Goal: Task Accomplishment & Management: Complete application form

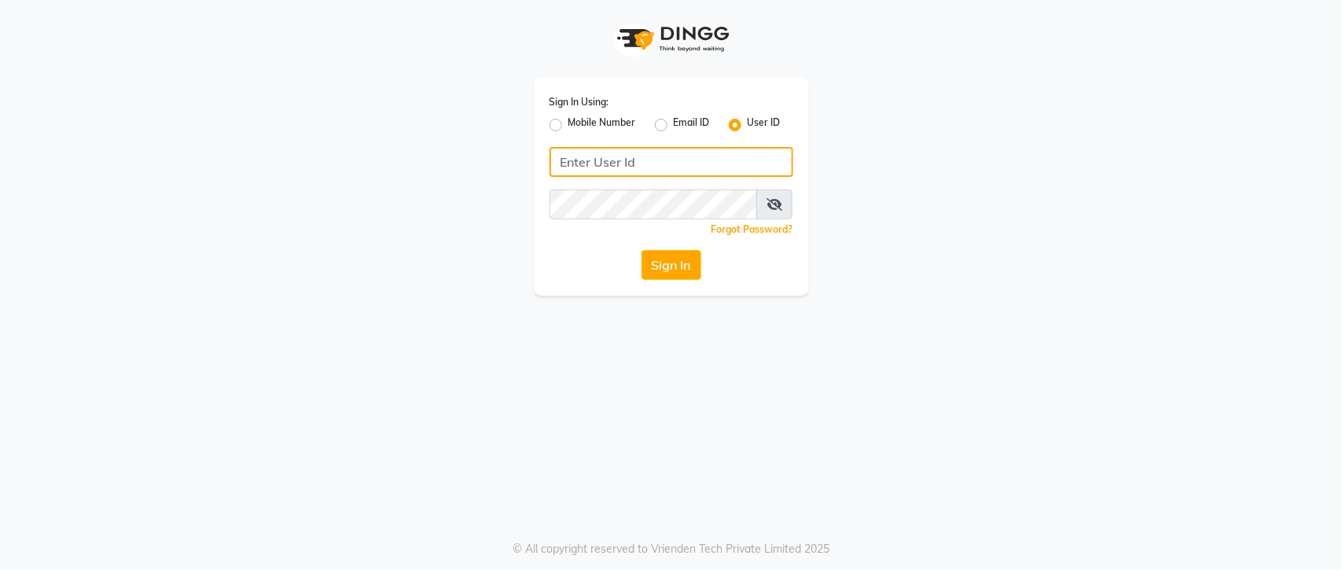
type input "9975095333"
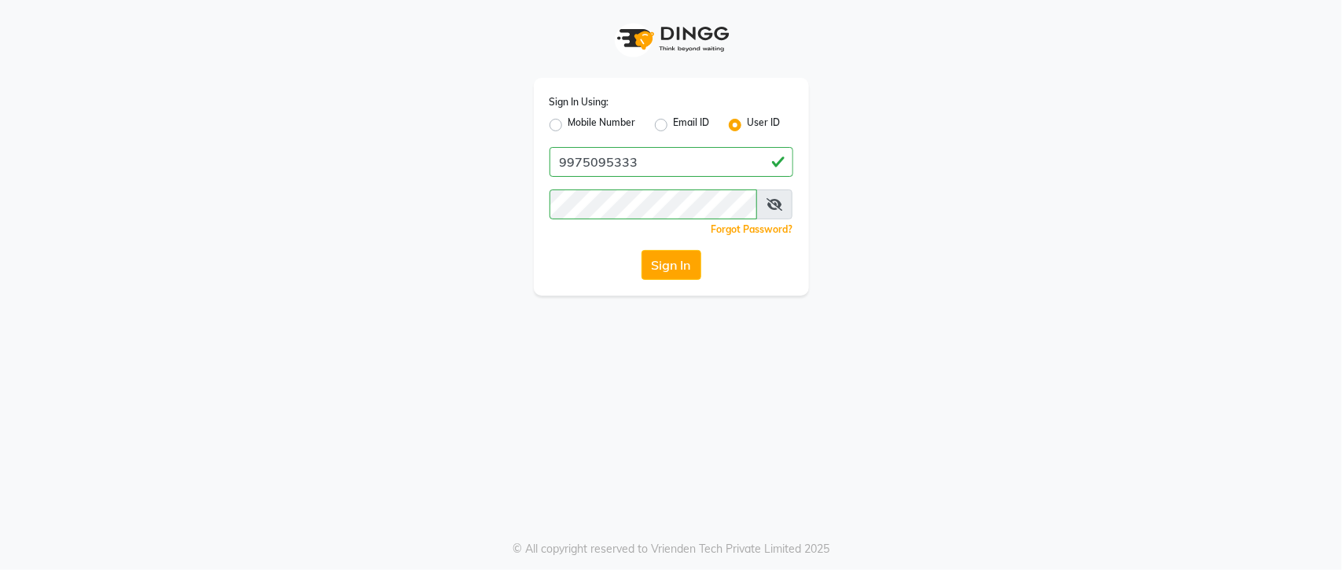
click at [569, 123] on label "Mobile Number" at bounding box center [603, 125] width 68 height 19
click at [569, 123] on input "Mobile Number" at bounding box center [574, 121] width 10 height 10
radio input "true"
radio input "false"
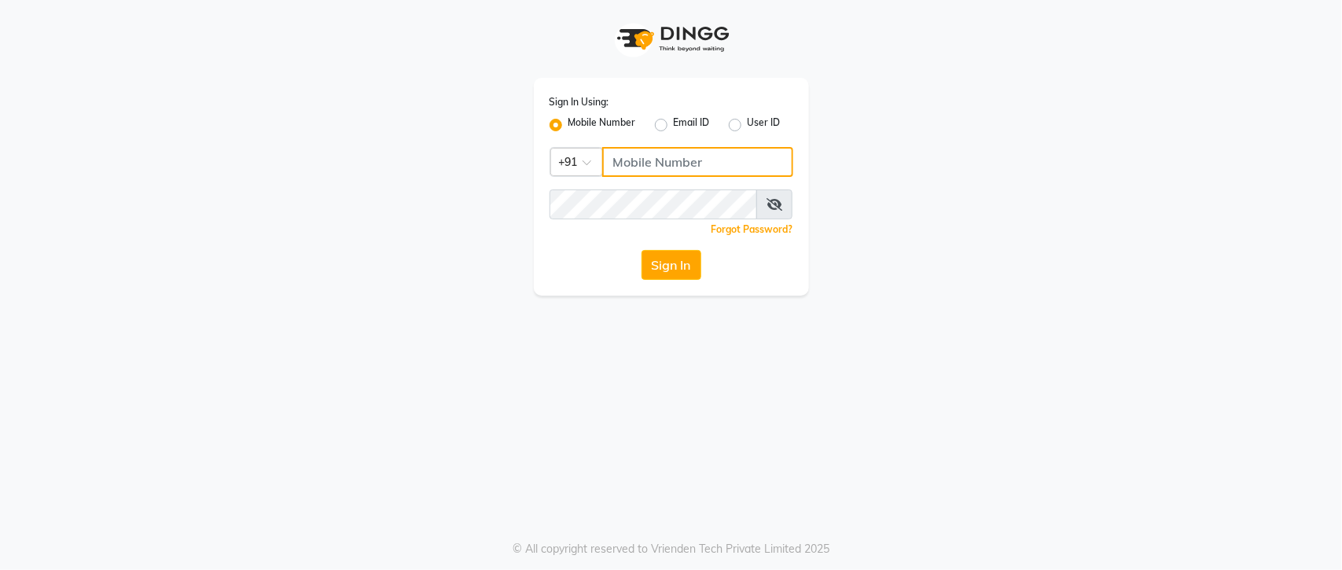
click at [684, 166] on input "Username" at bounding box center [697, 162] width 191 height 30
type input "7030954803"
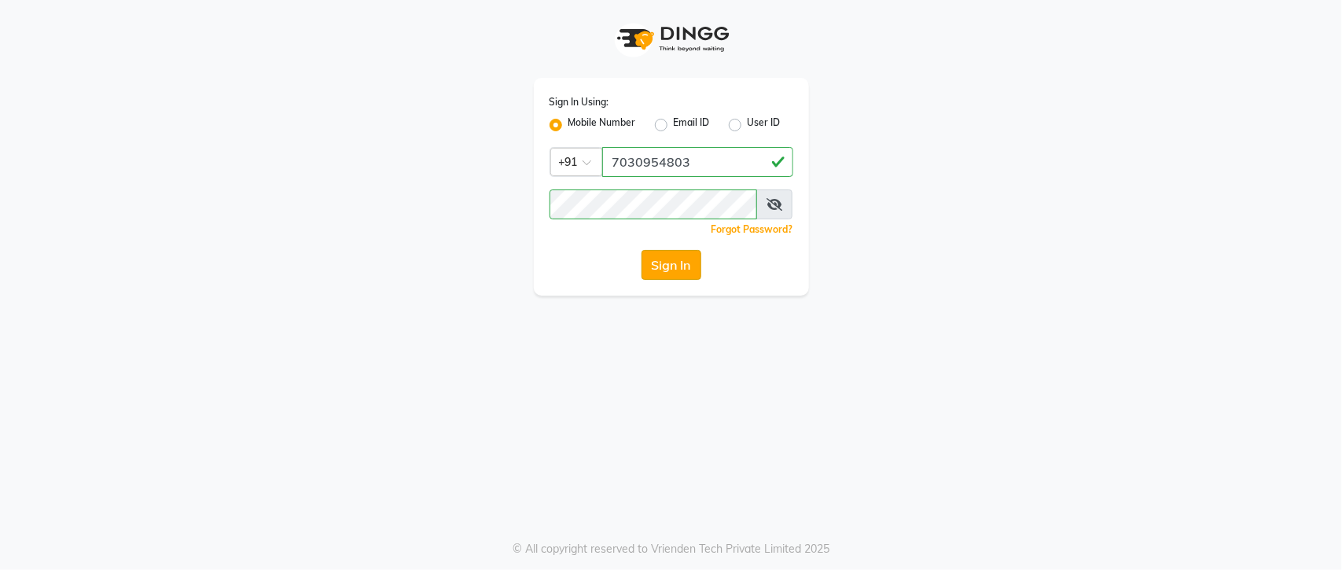
click at [668, 270] on button "Sign In" at bounding box center [672, 265] width 60 height 30
click at [777, 203] on icon at bounding box center [775, 204] width 16 height 13
click at [669, 277] on button "Sign In" at bounding box center [672, 265] width 60 height 30
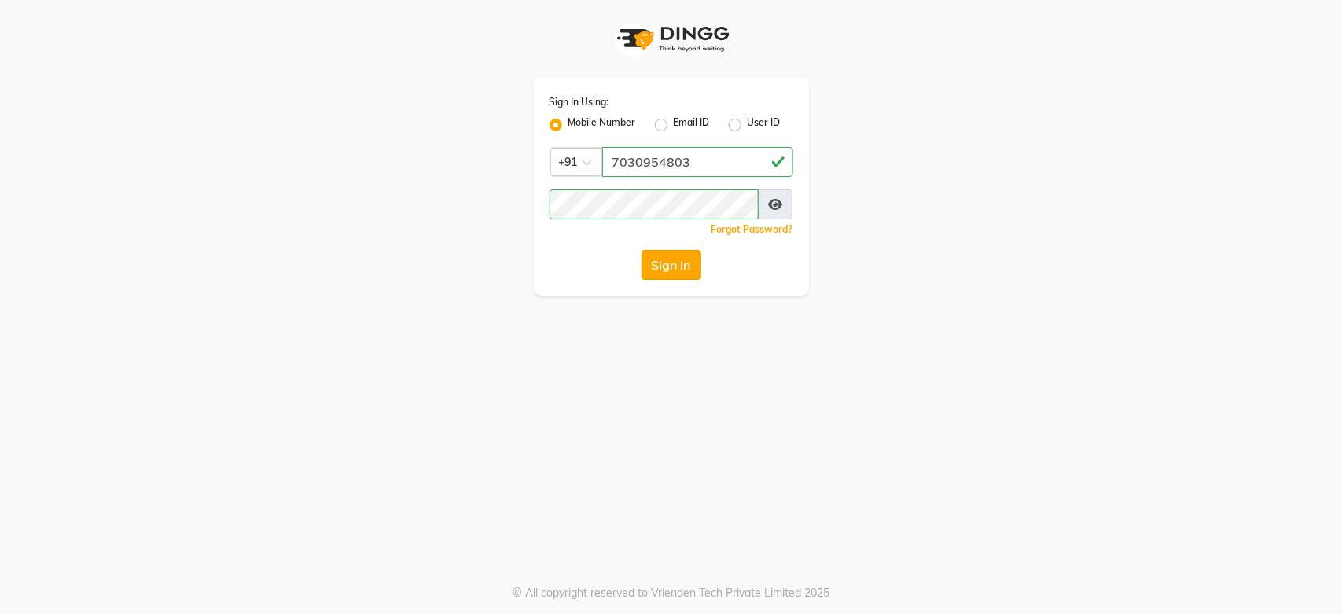
click at [670, 265] on button "Sign In" at bounding box center [672, 265] width 60 height 30
click at [777, 202] on icon at bounding box center [775, 204] width 14 height 13
click at [680, 266] on button "Sign In" at bounding box center [672, 265] width 60 height 30
click at [674, 260] on button "Sign In" at bounding box center [672, 265] width 60 height 30
click at [650, 252] on button "Sign In" at bounding box center [672, 265] width 60 height 30
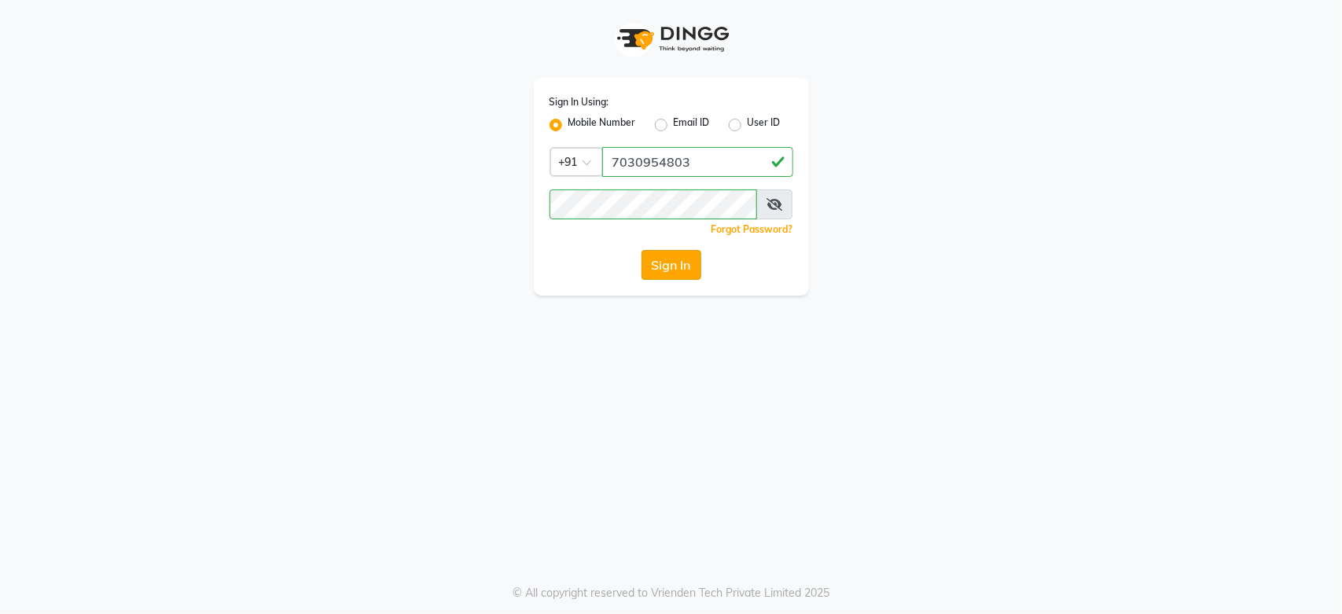
click at [667, 262] on button "Sign In" at bounding box center [672, 265] width 60 height 30
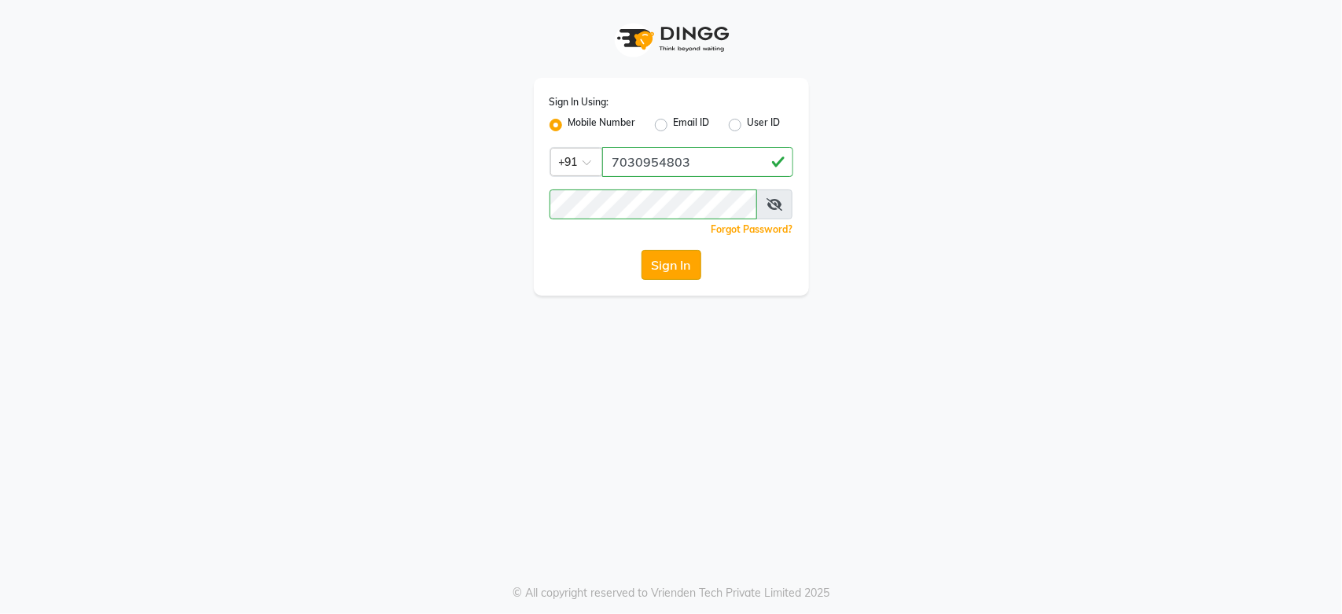
click at [667, 262] on button "Sign In" at bounding box center [672, 265] width 60 height 30
click at [909, 332] on div "Sign In Using: Mobile Number Email ID User ID Country Code × [PHONE_NUMBER] Rem…" at bounding box center [671, 307] width 1342 height 614
